Goal: Navigation & Orientation: Find specific page/section

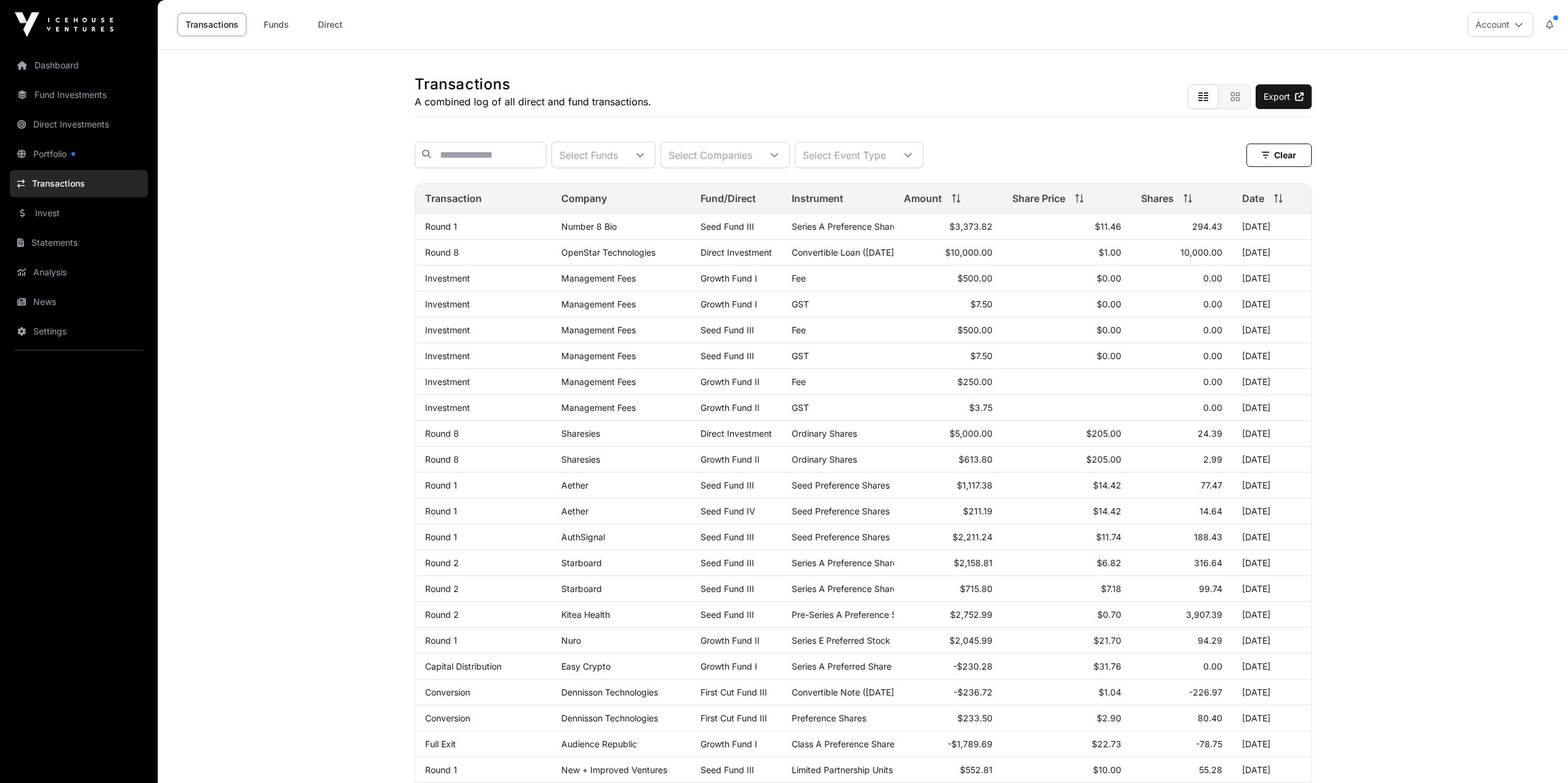
click at [604, 231] on link "Number 8 Bio" at bounding box center [589, 226] width 56 height 10
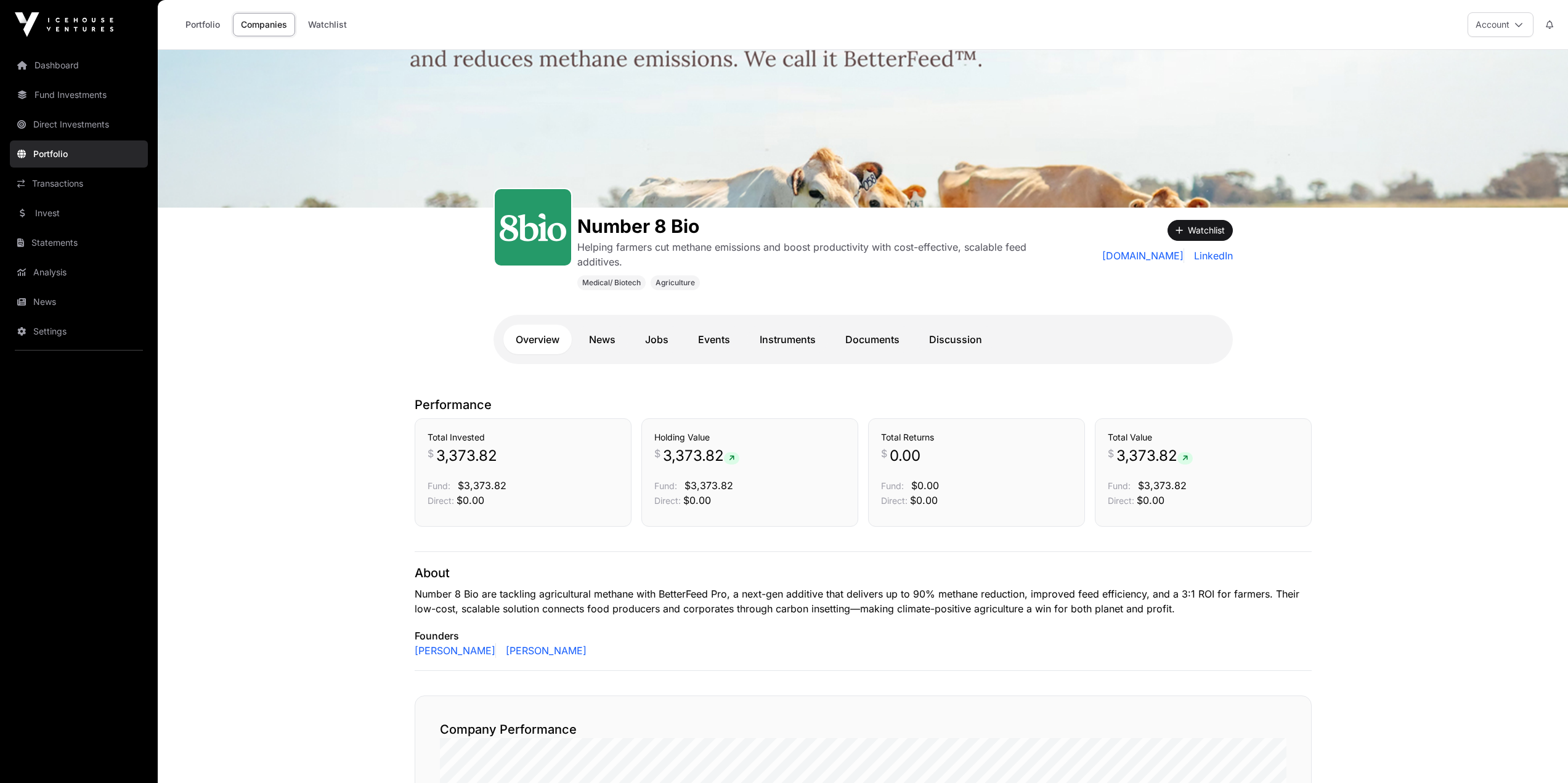
click at [879, 335] on link "Documents" at bounding box center [872, 339] width 79 height 29
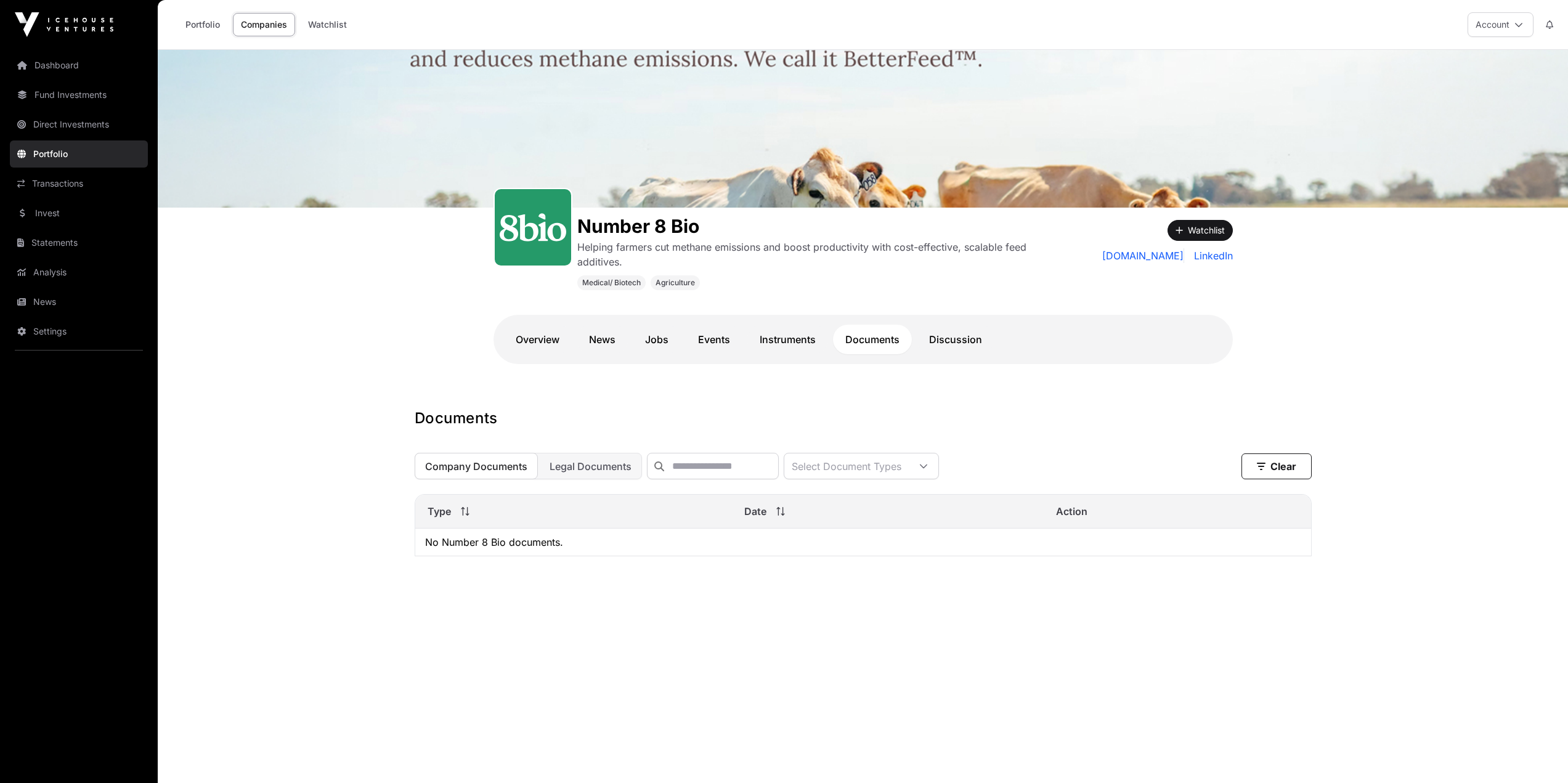
click at [950, 347] on link "Discussion" at bounding box center [955, 339] width 77 height 29
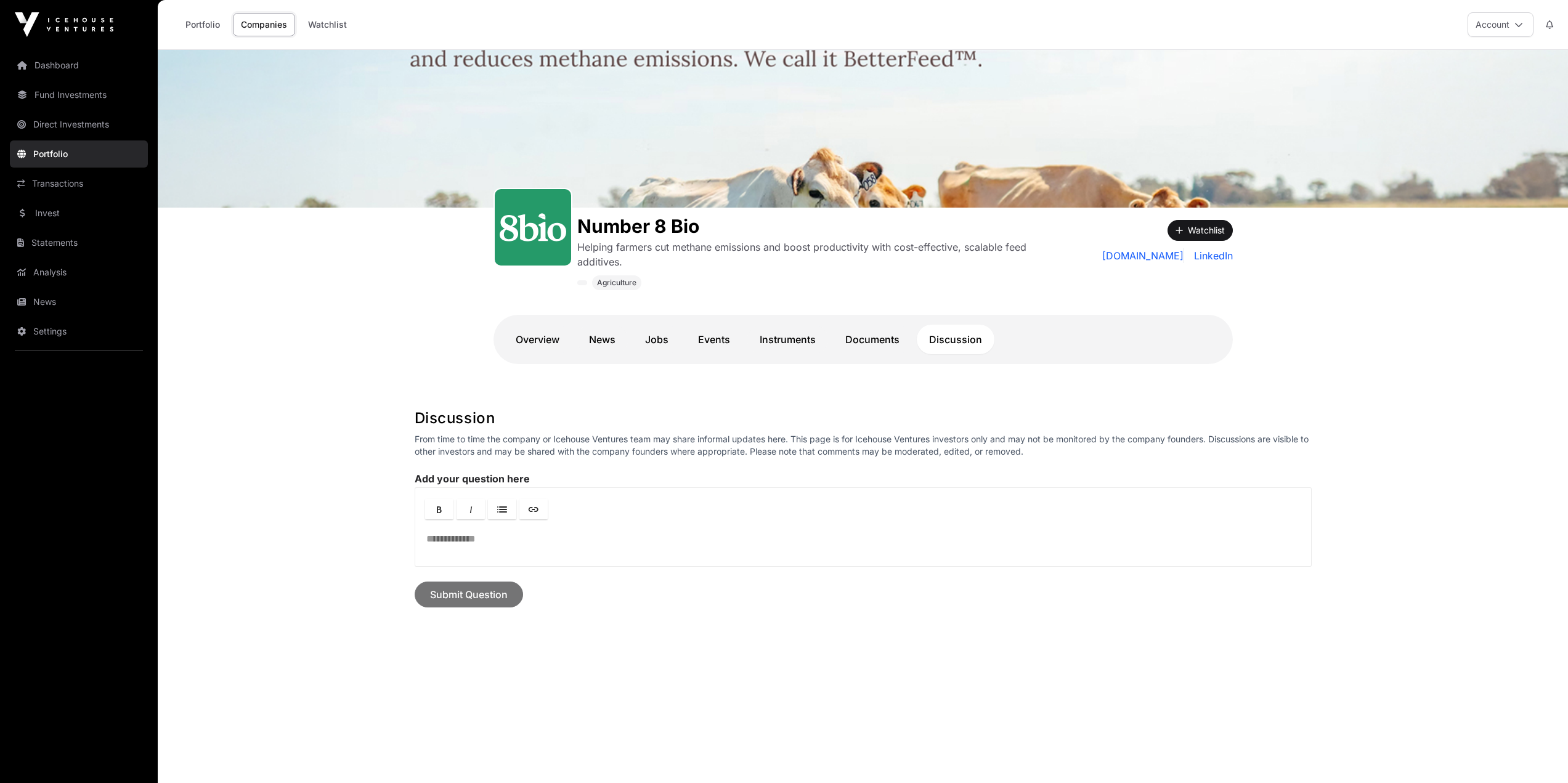
click at [59, 60] on link "Dashboard" at bounding box center [79, 65] width 138 height 27
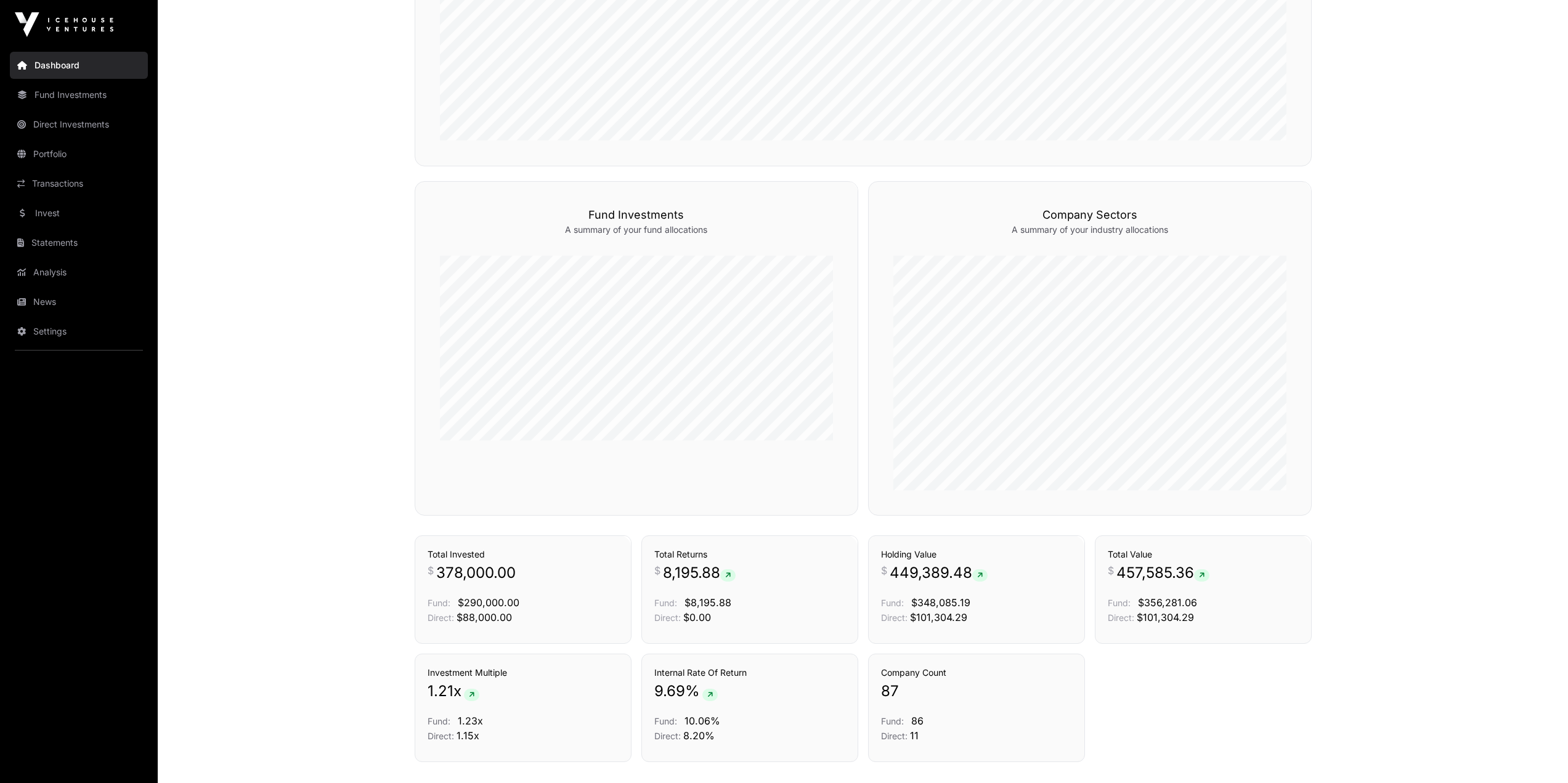
scroll to position [717, 0]
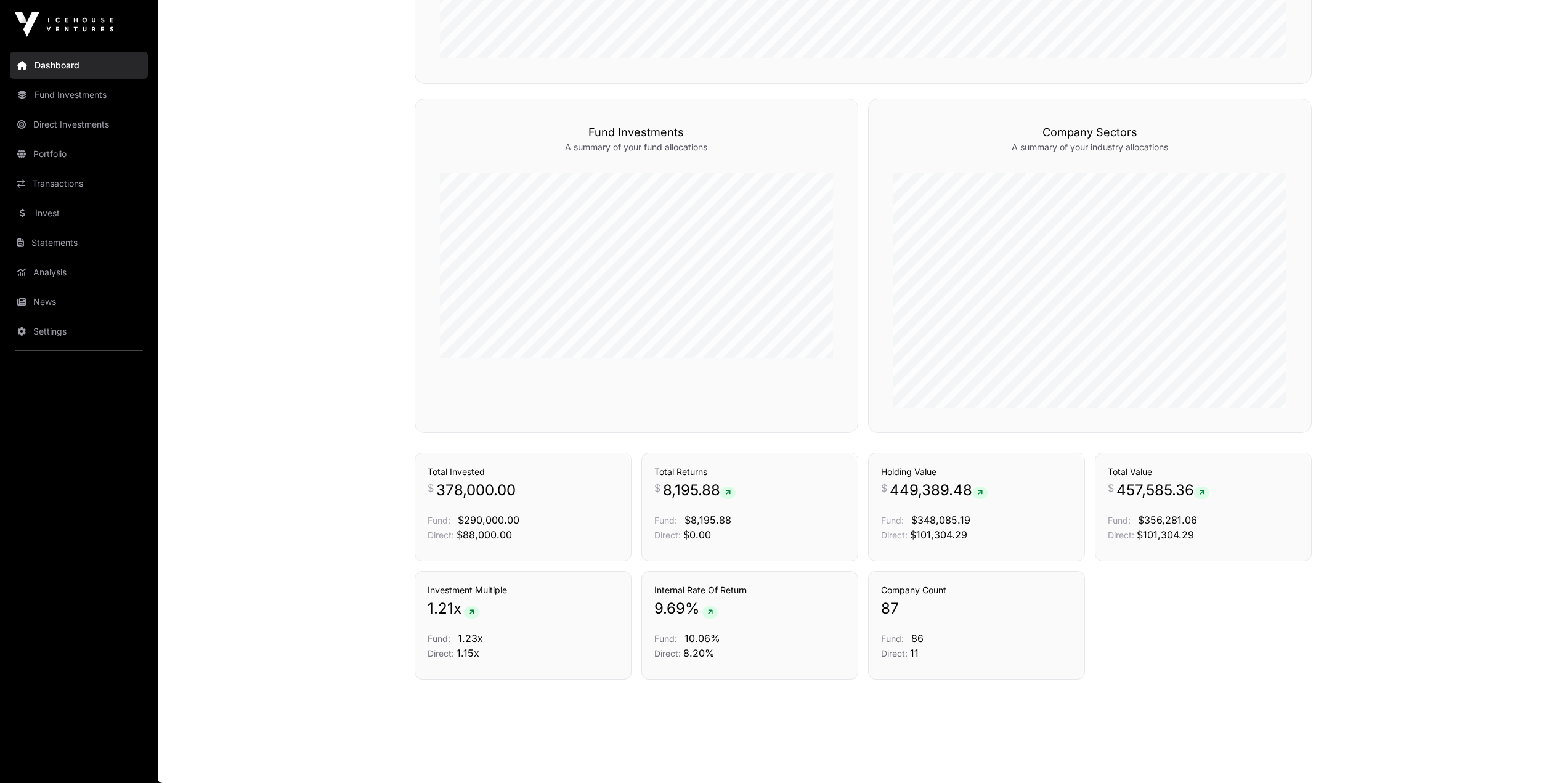
click at [56, 306] on link "News" at bounding box center [79, 302] width 138 height 27
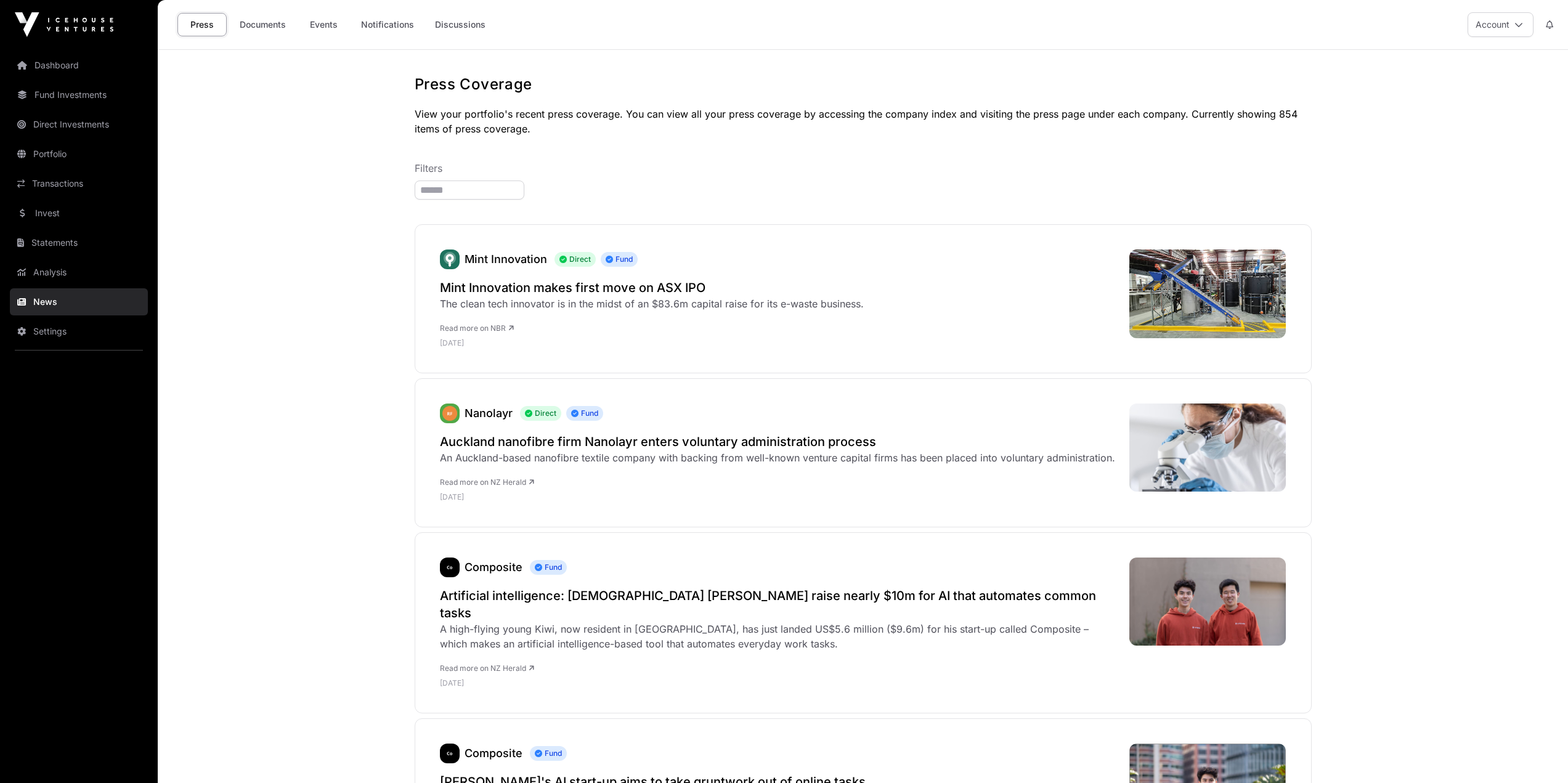
click at [326, 29] on link "Events" at bounding box center [323, 24] width 49 height 24
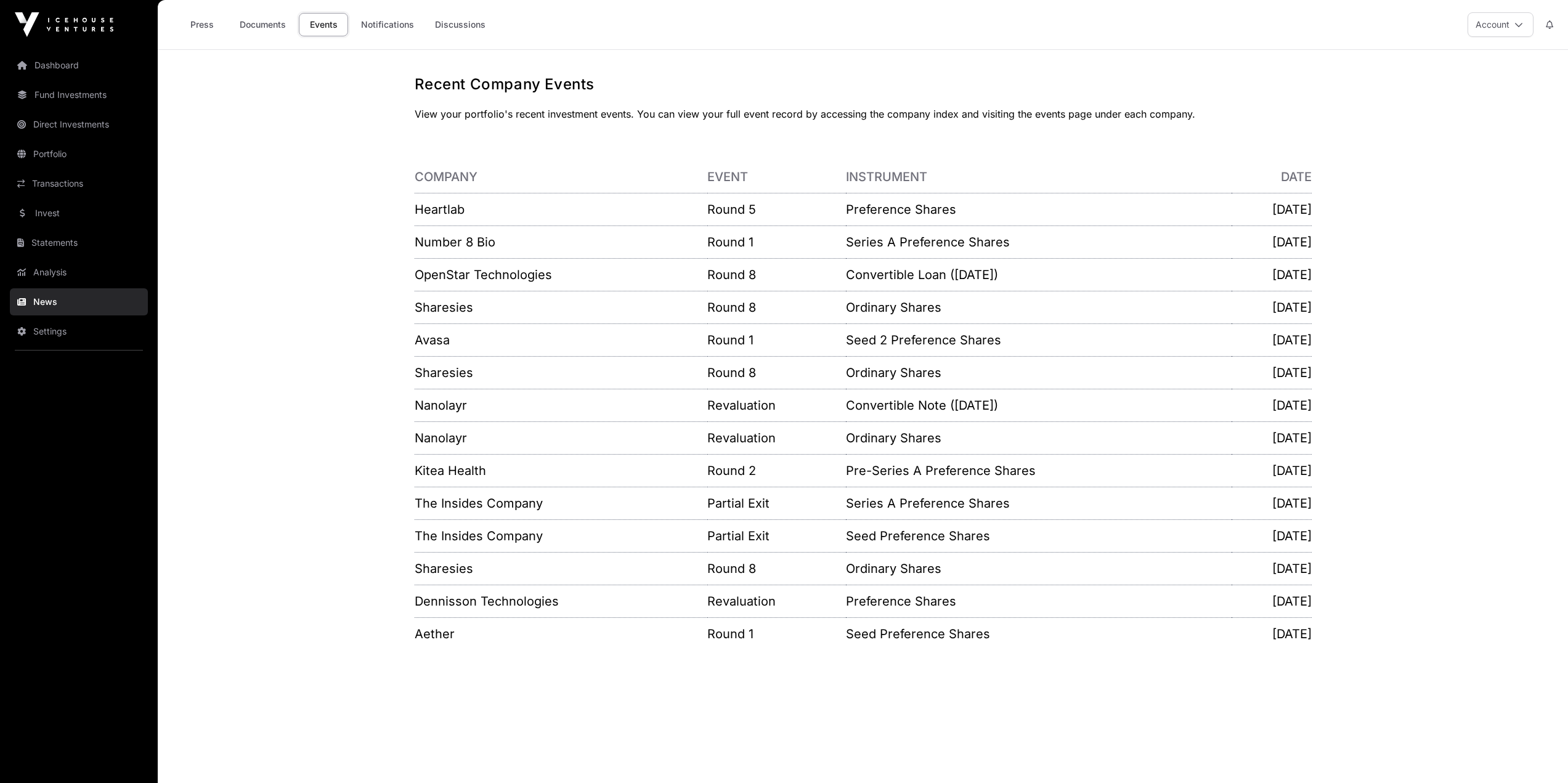
click at [446, 208] on link "Heartlab" at bounding box center [439, 209] width 50 height 15
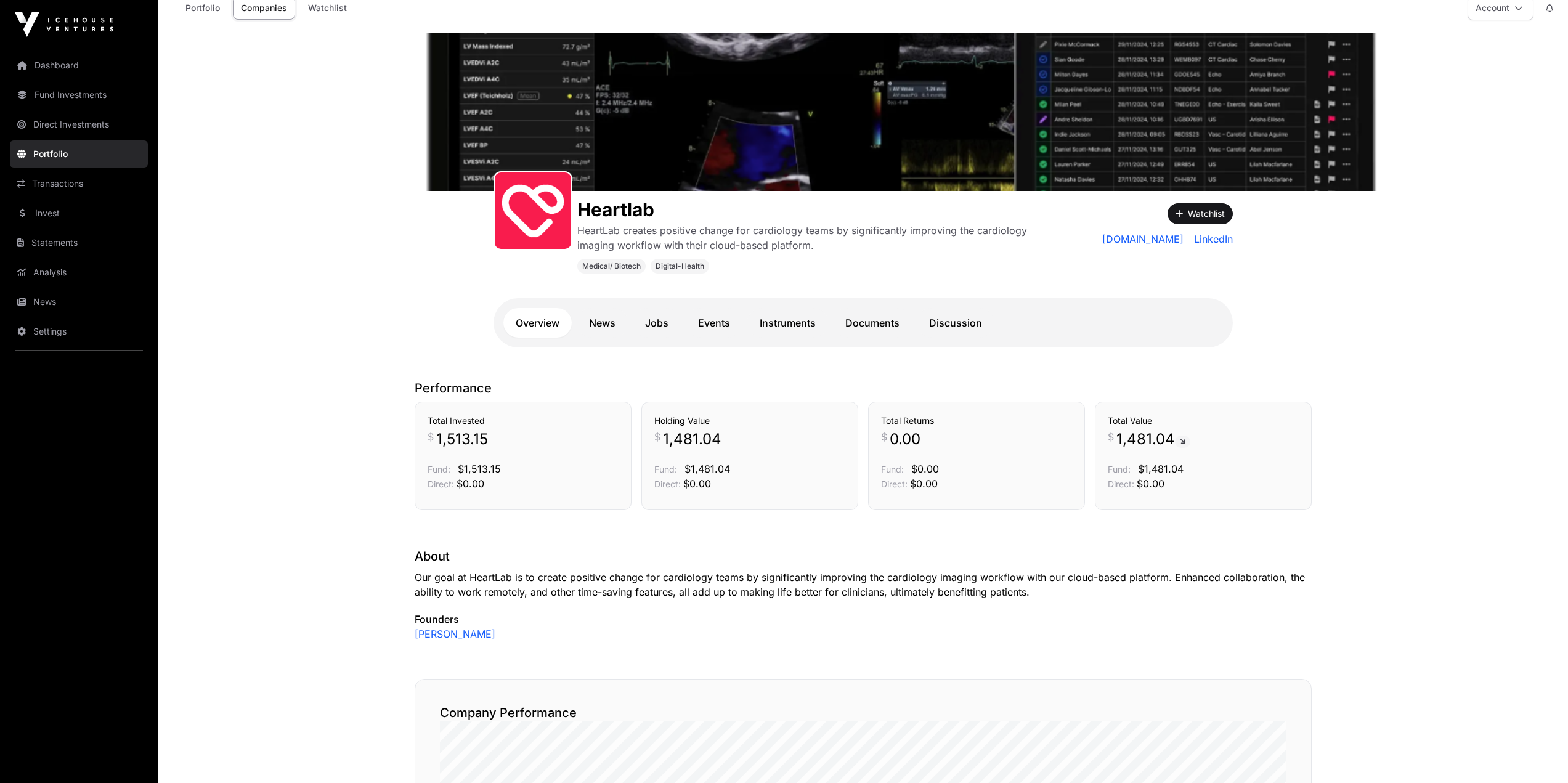
scroll to position [10, 0]
